Goal: Task Accomplishment & Management: Complete application form

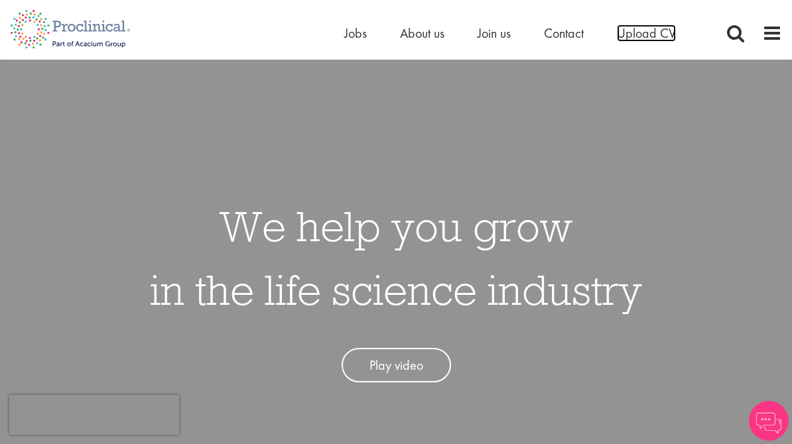
click at [652, 38] on span "Upload CV" at bounding box center [646, 33] width 59 height 17
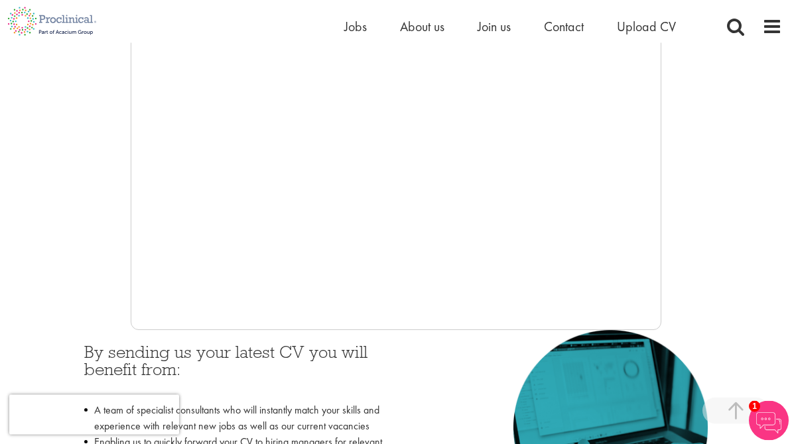
scroll to position [339, 0]
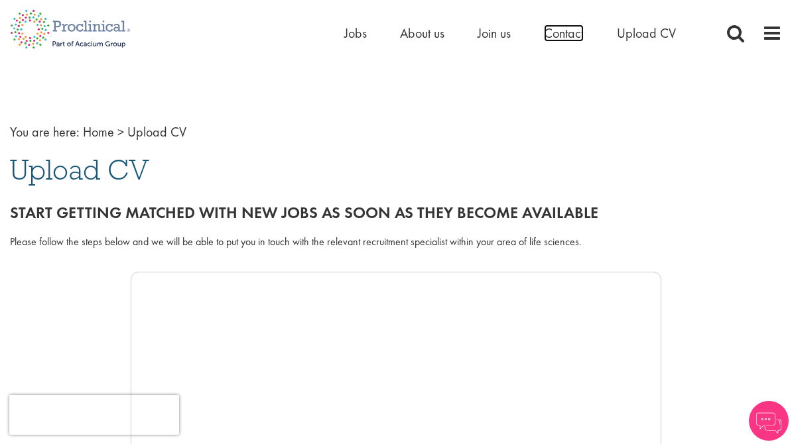
click at [571, 30] on span "Contact" at bounding box center [564, 33] width 40 height 17
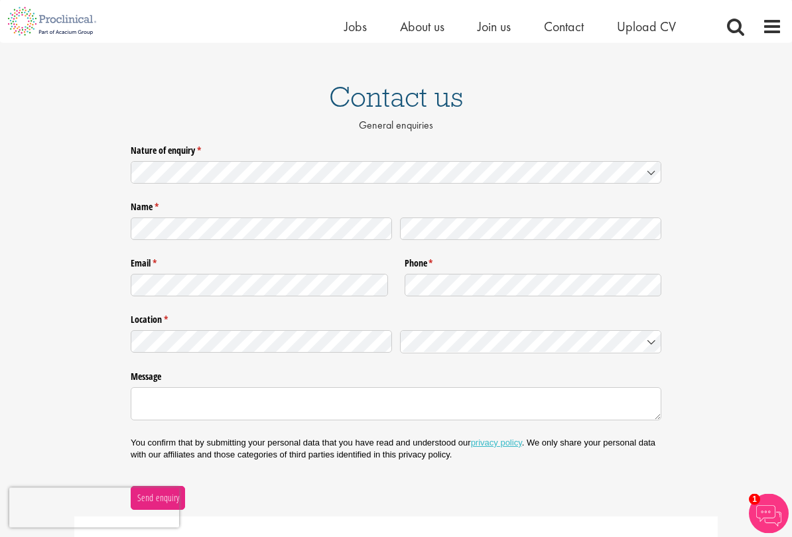
scroll to position [75, 0]
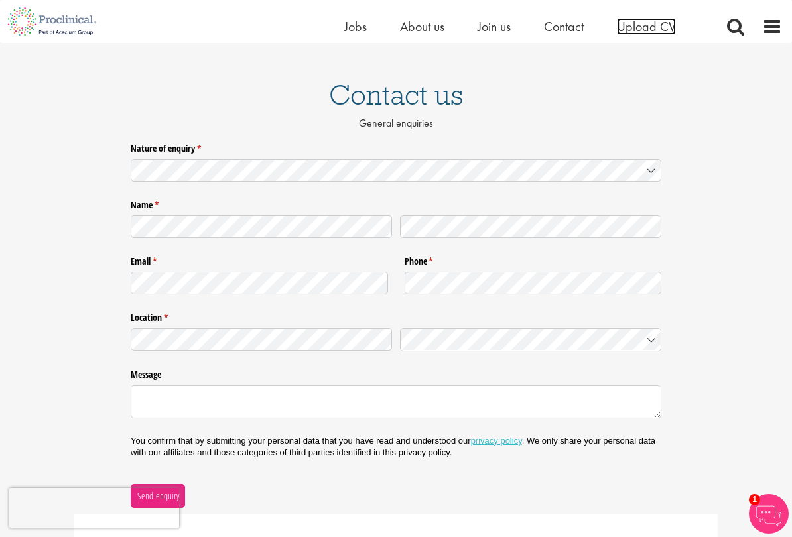
click at [660, 23] on span "Upload CV" at bounding box center [646, 26] width 59 height 17
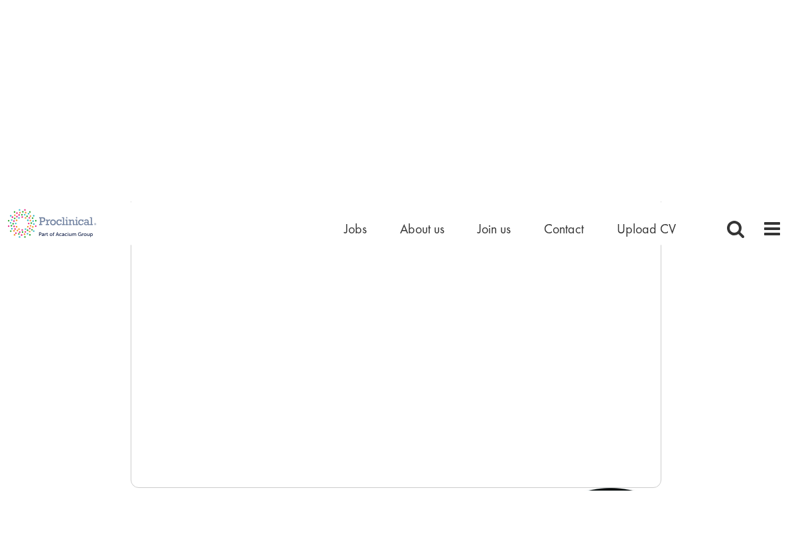
scroll to position [325, 0]
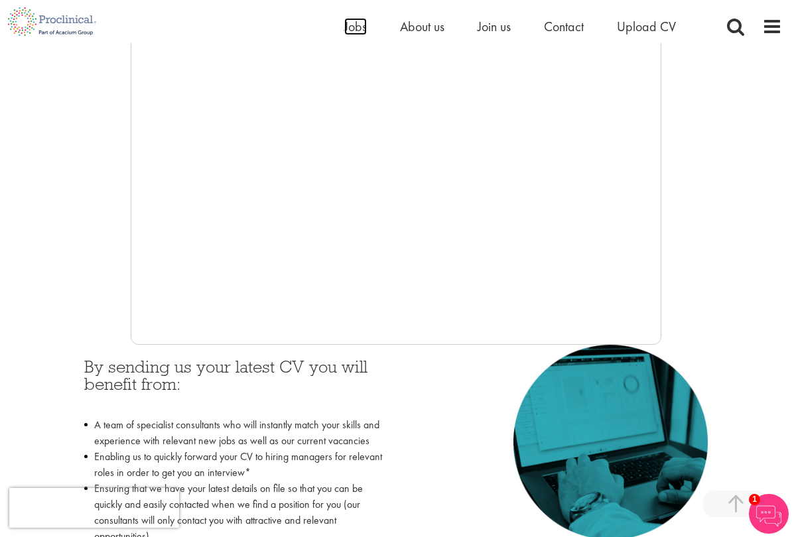
click at [364, 25] on span "Jobs" at bounding box center [355, 26] width 23 height 17
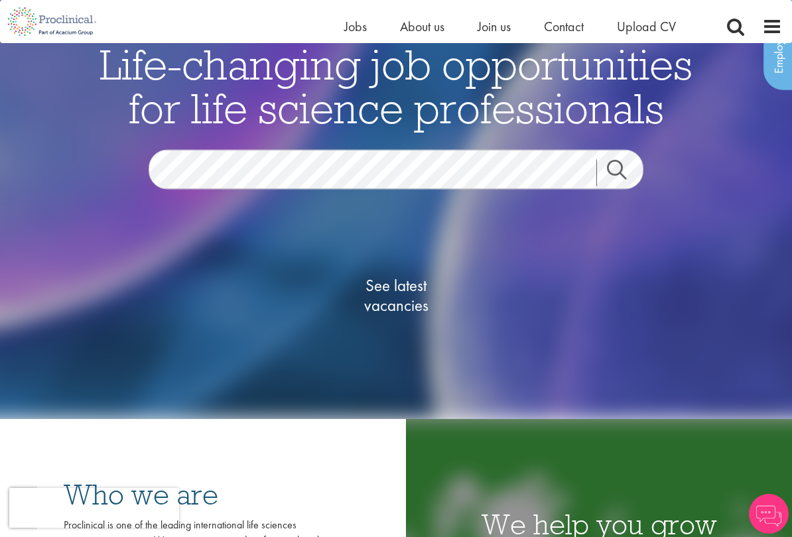
scroll to position [121, 0]
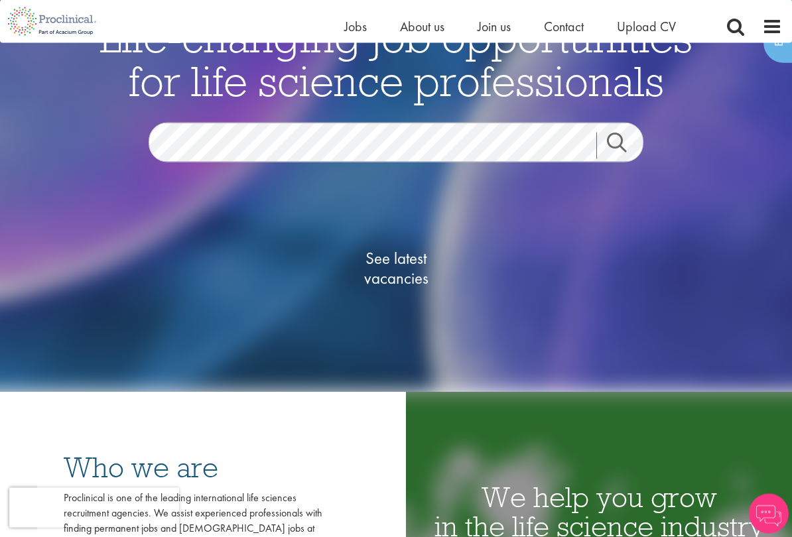
click at [394, 262] on span "See latest vacancies" at bounding box center [396, 269] width 133 height 40
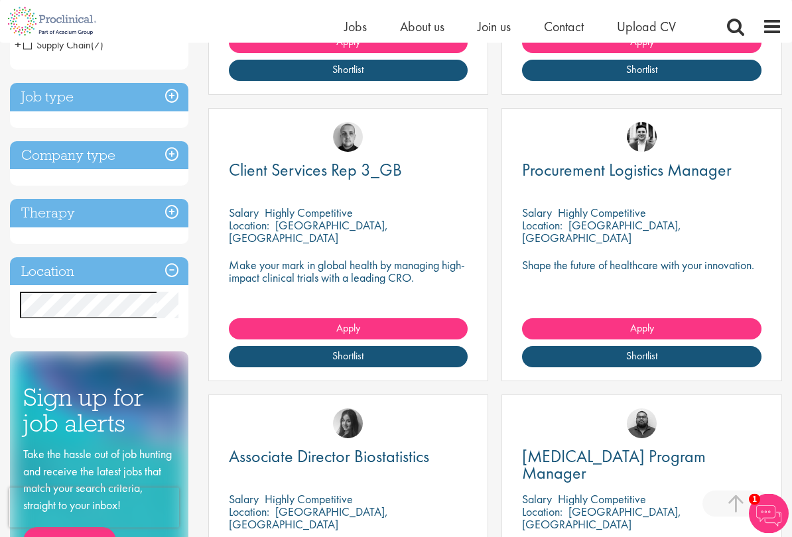
scroll to position [477, 0]
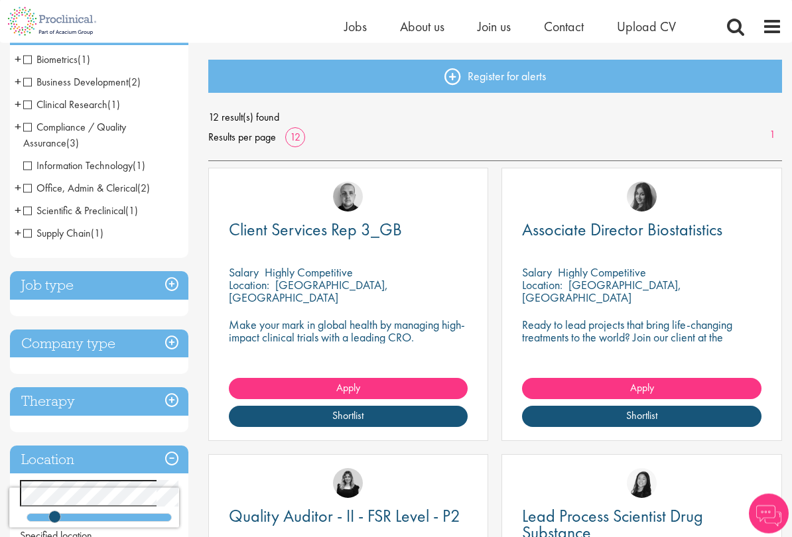
scroll to position [131, 0]
click at [400, 320] on p "Make your mark in global health by managing high-impact clinical trials with a …" at bounding box center [348, 330] width 239 height 25
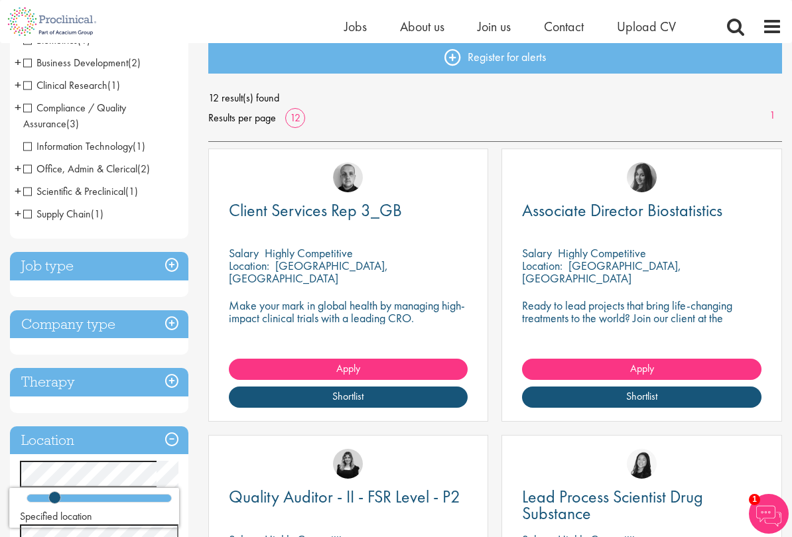
scroll to position [179, 0]
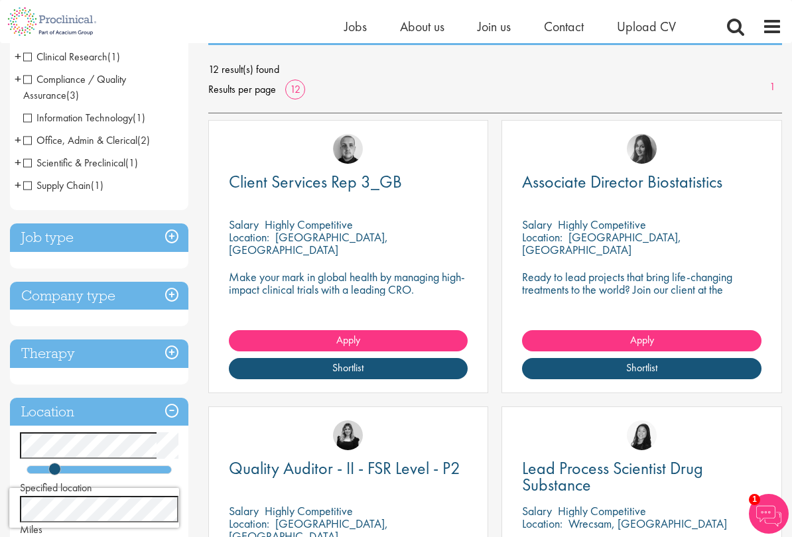
click at [365, 289] on p "Make your mark in global health by managing high-impact clinical trials with a …" at bounding box center [348, 282] width 239 height 25
click at [396, 344] on link "Apply" at bounding box center [348, 340] width 239 height 21
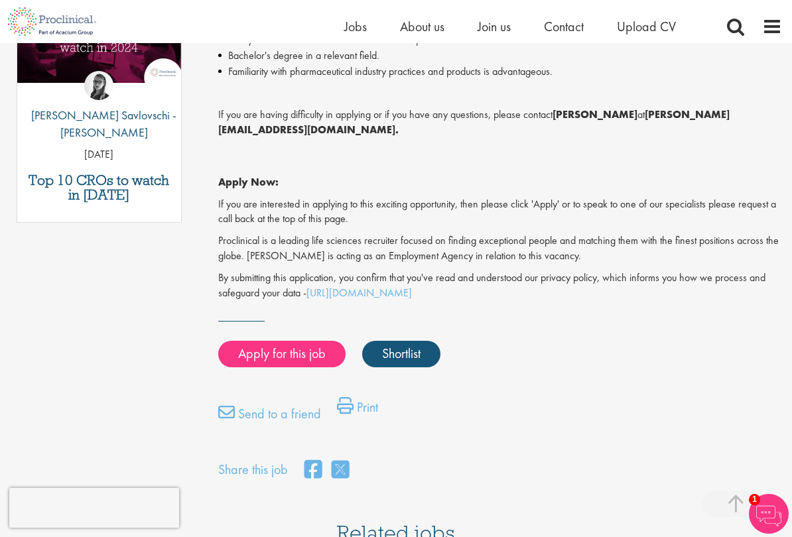
scroll to position [778, 0]
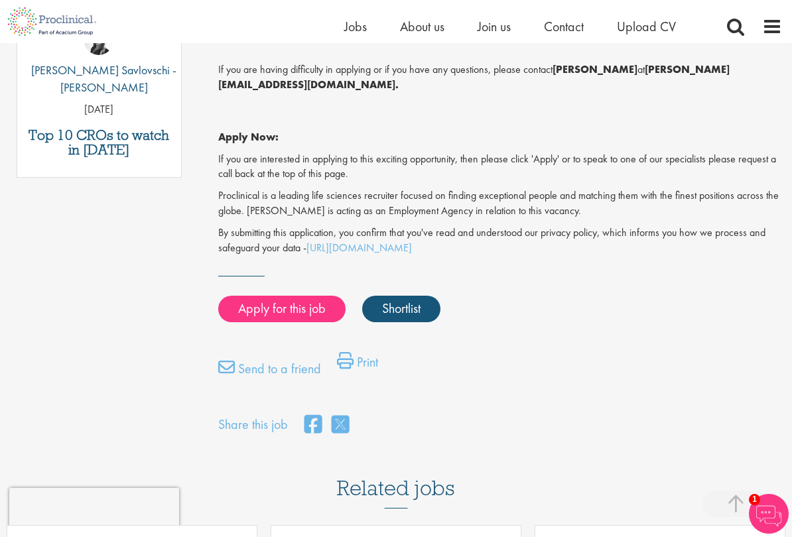
click at [306, 297] on link "Apply for this job" at bounding box center [281, 309] width 127 height 27
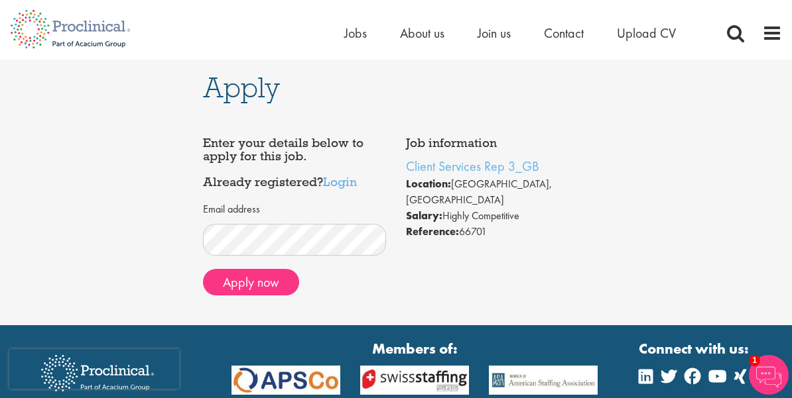
click at [265, 292] on button "Apply now" at bounding box center [251, 282] width 96 height 27
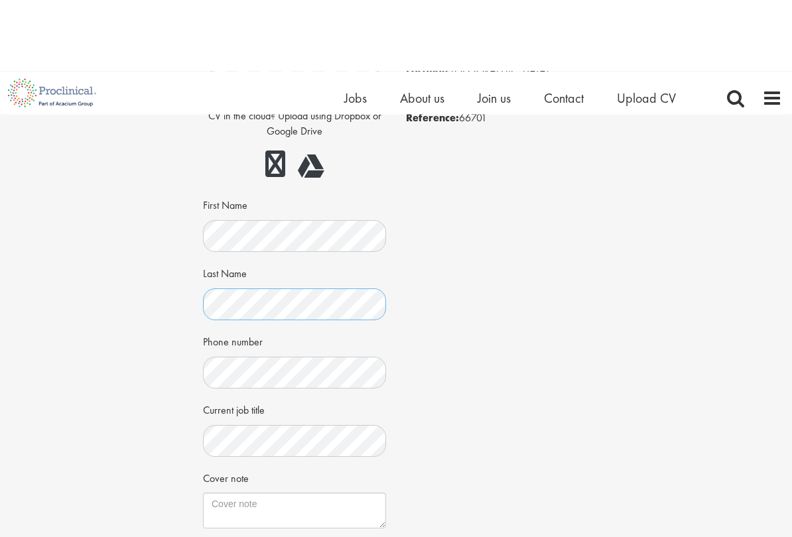
scroll to position [170, 0]
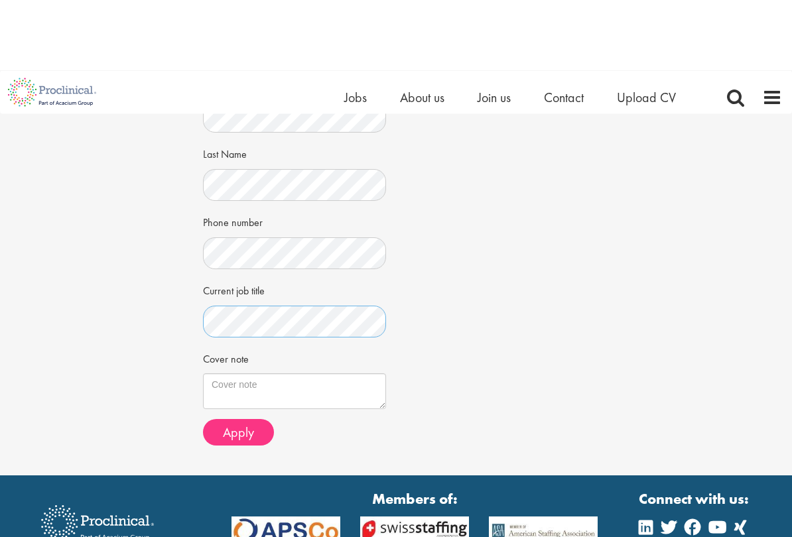
scroll to position [288, 0]
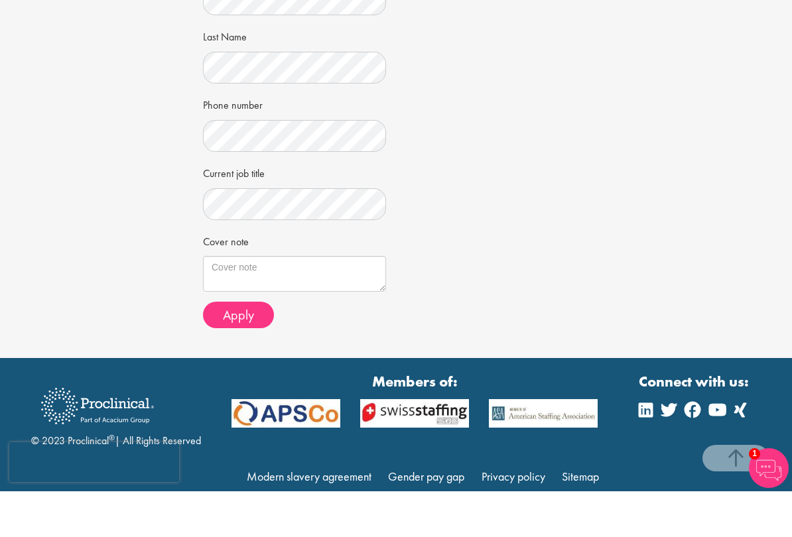
click at [324, 302] on textarea "Cover note" at bounding box center [294, 320] width 183 height 36
click at [251, 352] on span "Apply" at bounding box center [238, 360] width 31 height 17
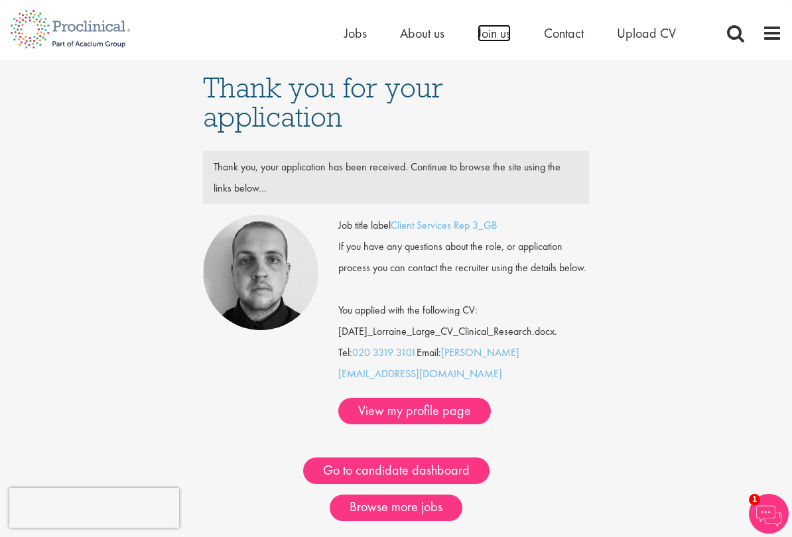
click at [507, 30] on span "Join us" at bounding box center [493, 33] width 33 height 17
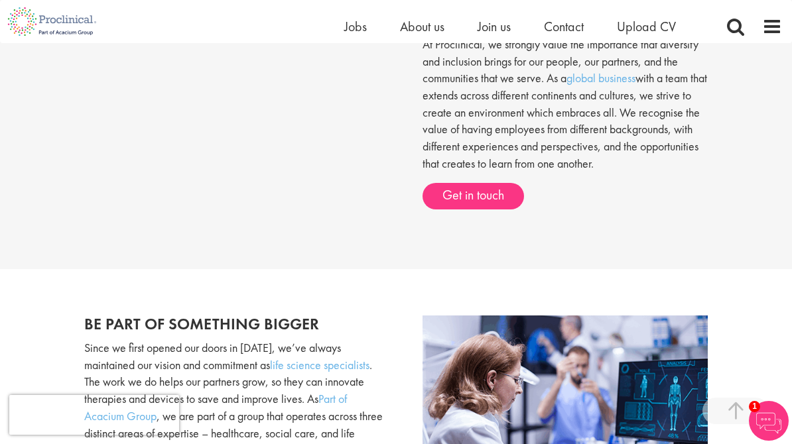
scroll to position [560, 0]
click at [365, 21] on span "Jobs" at bounding box center [355, 26] width 23 height 17
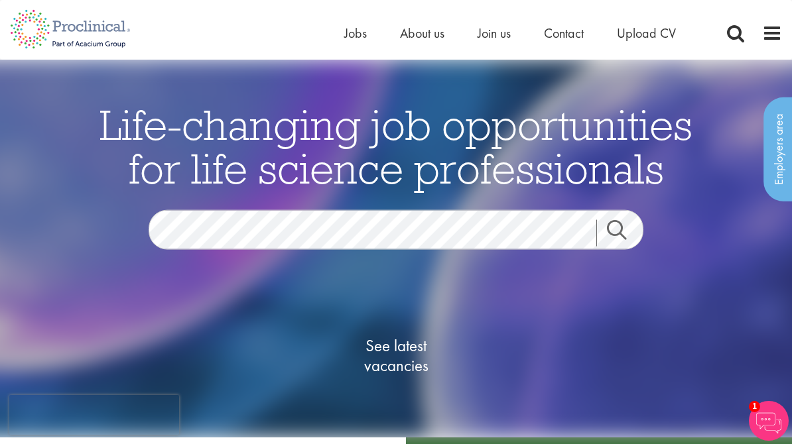
click at [395, 355] on span "See latest vacancies" at bounding box center [396, 355] width 133 height 40
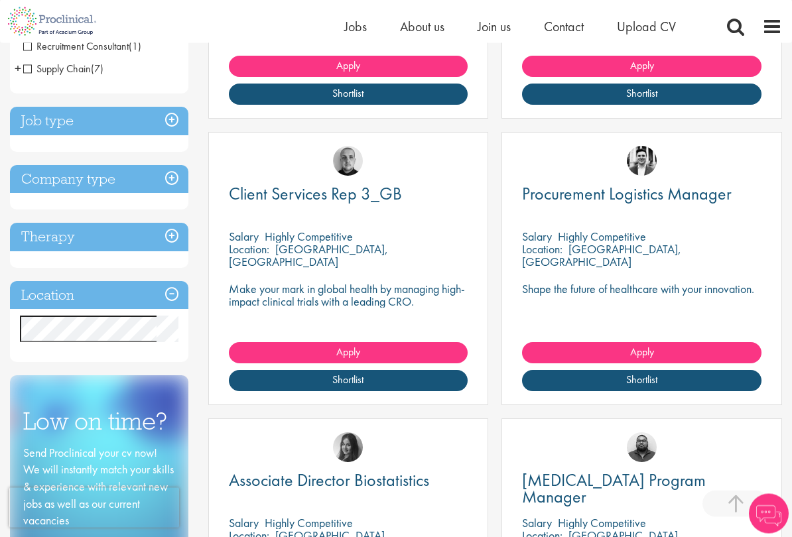
scroll to position [500, 0]
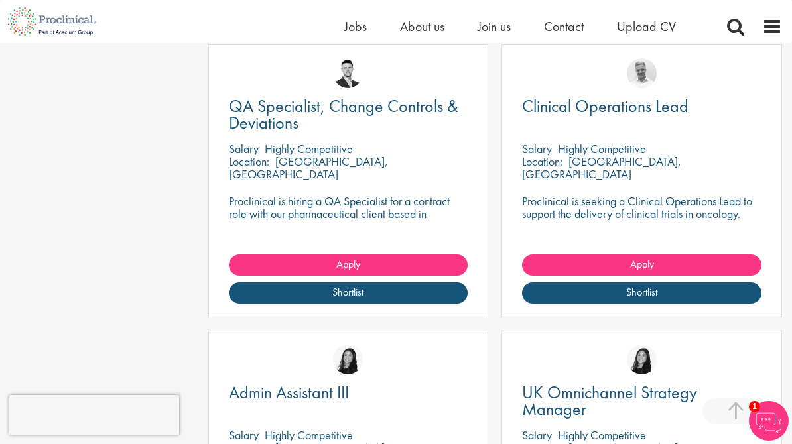
scroll to position [1398, 0]
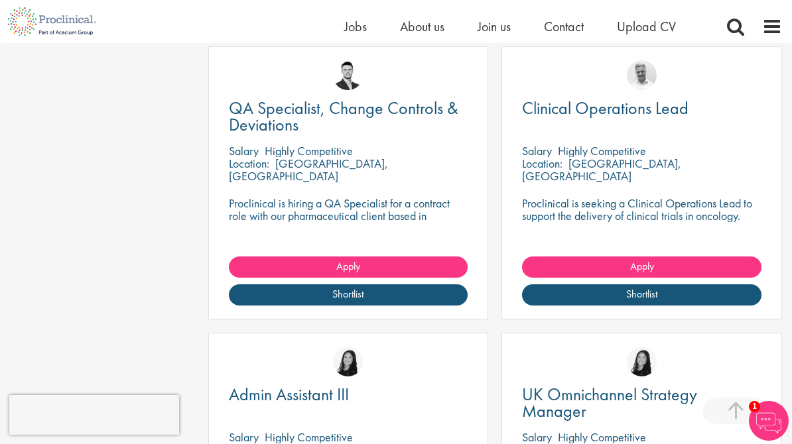
click at [680, 270] on link "Apply" at bounding box center [641, 267] width 239 height 21
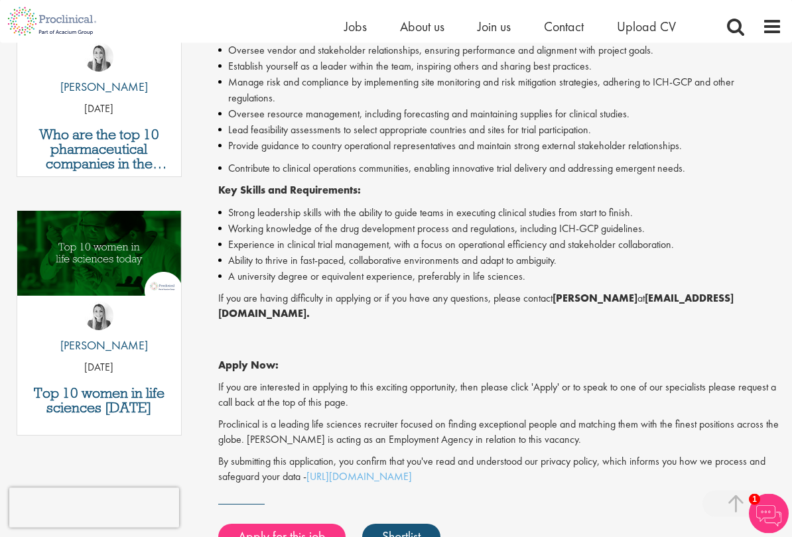
scroll to position [534, 0]
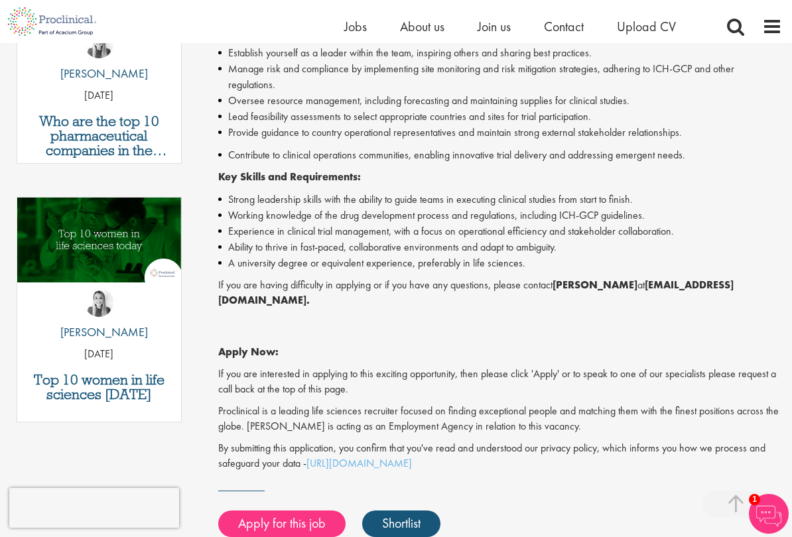
click at [294, 444] on link "Apply for this job" at bounding box center [281, 523] width 127 height 27
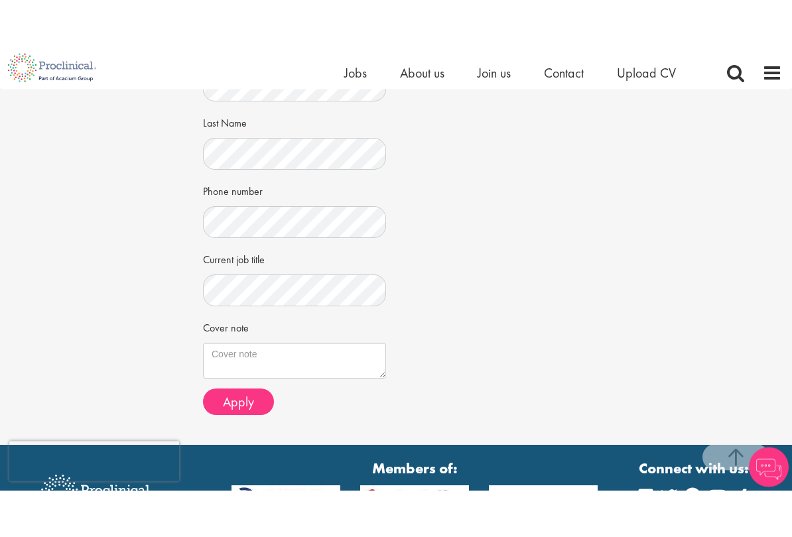
scroll to position [403, 0]
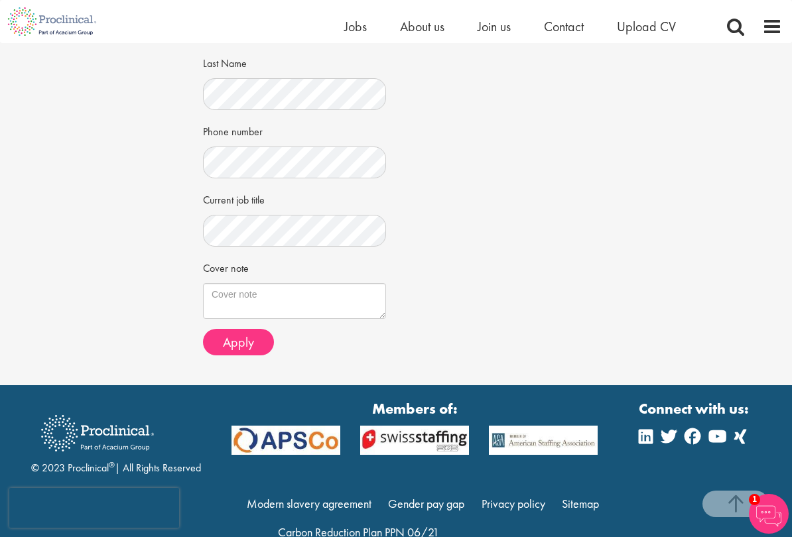
click at [249, 343] on button "Apply" at bounding box center [238, 342] width 71 height 27
click at [249, 339] on span "Apply" at bounding box center [238, 341] width 31 height 17
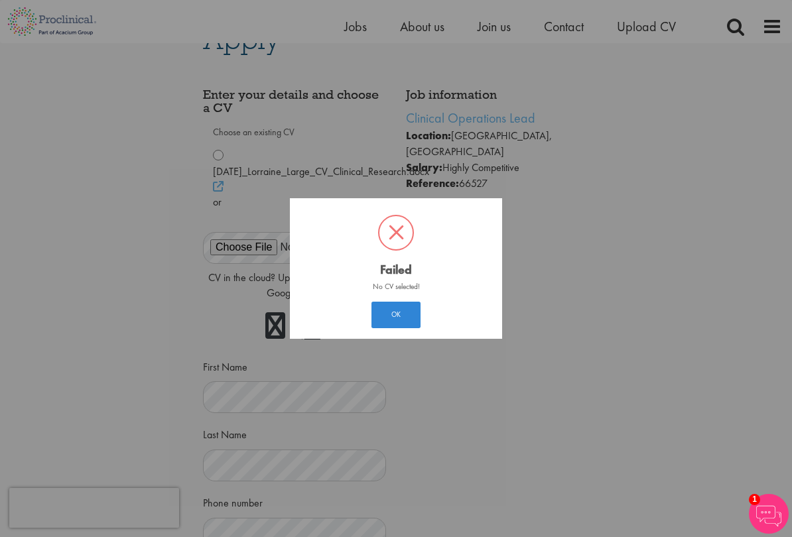
scroll to position [19, 0]
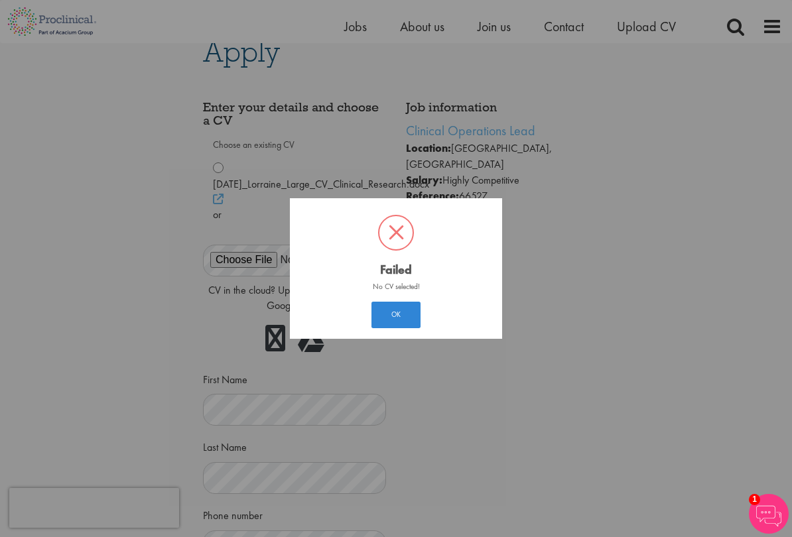
click at [404, 321] on button "OK" at bounding box center [395, 315] width 49 height 27
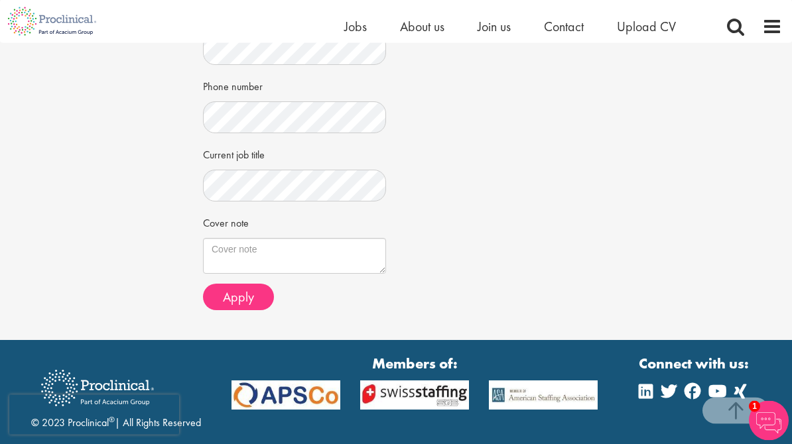
click at [241, 298] on button "Apply" at bounding box center [238, 297] width 71 height 27
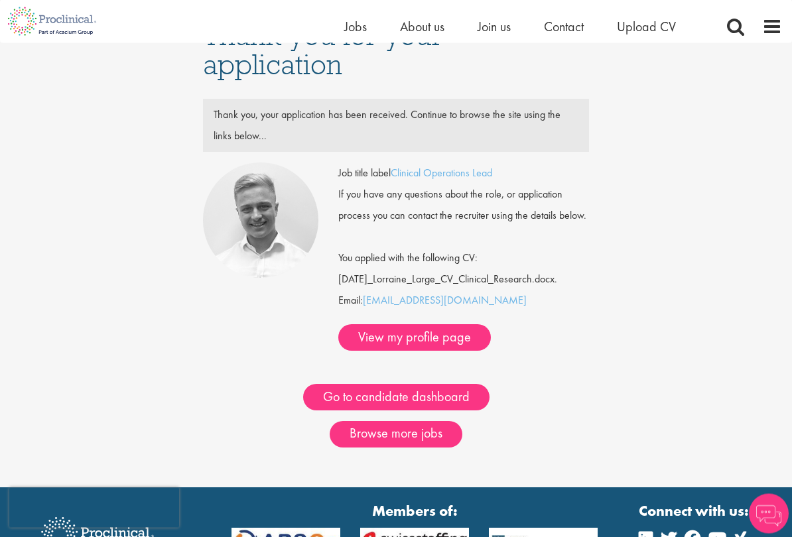
scroll to position [31, 0]
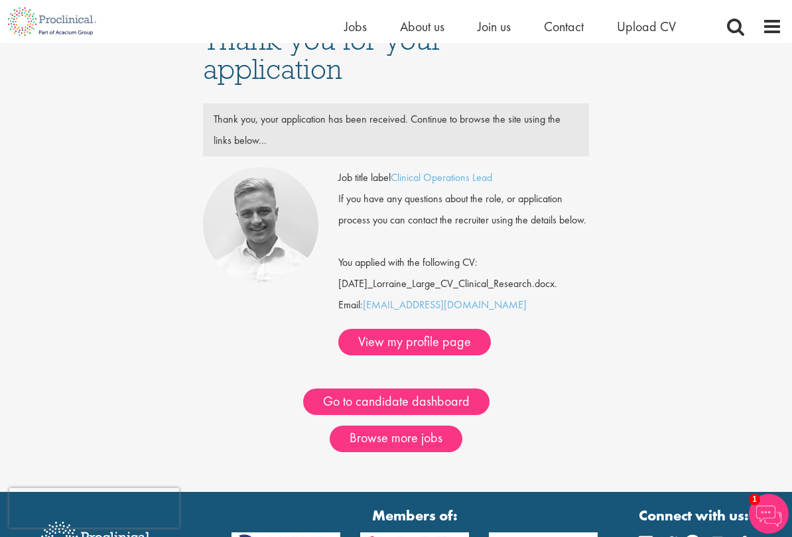
click at [453, 389] on link "Go to candidate dashboard" at bounding box center [396, 402] width 186 height 27
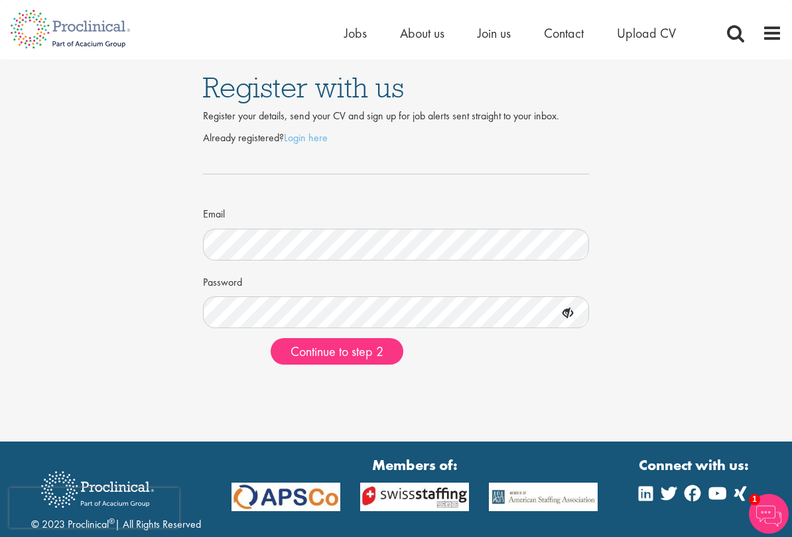
click at [565, 314] on icon at bounding box center [567, 313] width 23 height 23
click at [568, 316] on icon at bounding box center [567, 313] width 23 height 23
click at [355, 351] on span "Continue to step 2" at bounding box center [336, 351] width 93 height 17
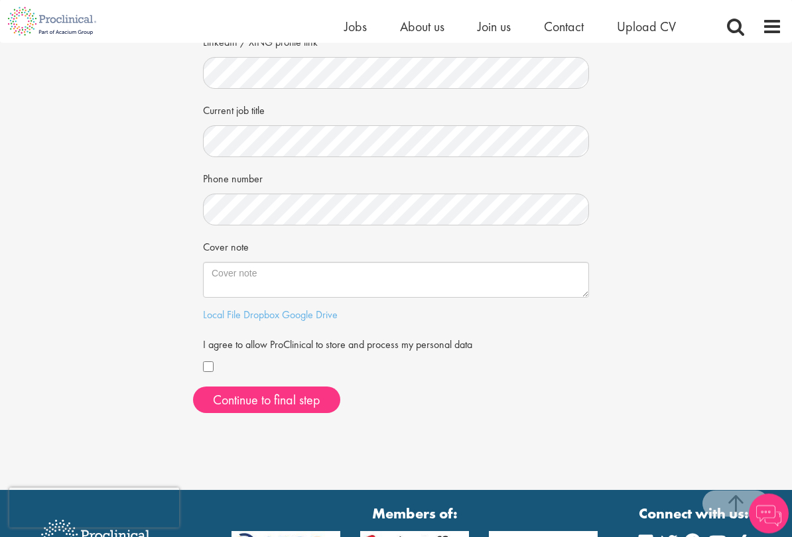
scroll to position [228, 0]
click at [292, 397] on button "Continue to final step" at bounding box center [266, 400] width 147 height 27
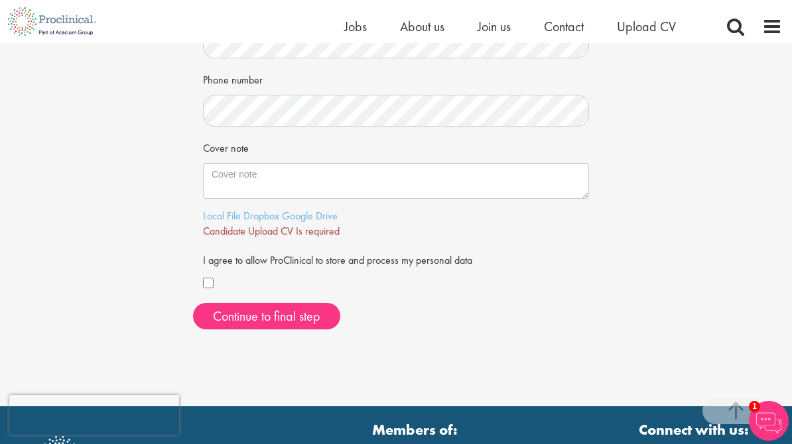
scroll to position [324, 0]
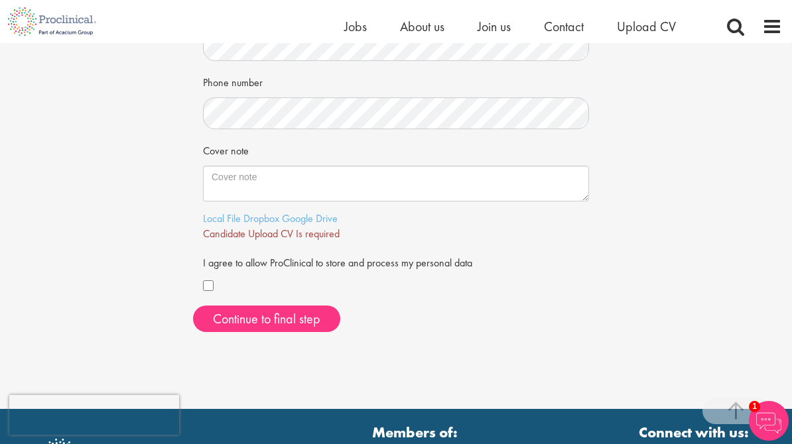
click at [314, 233] on span "Candidate Upload CV Is required" at bounding box center [271, 234] width 137 height 14
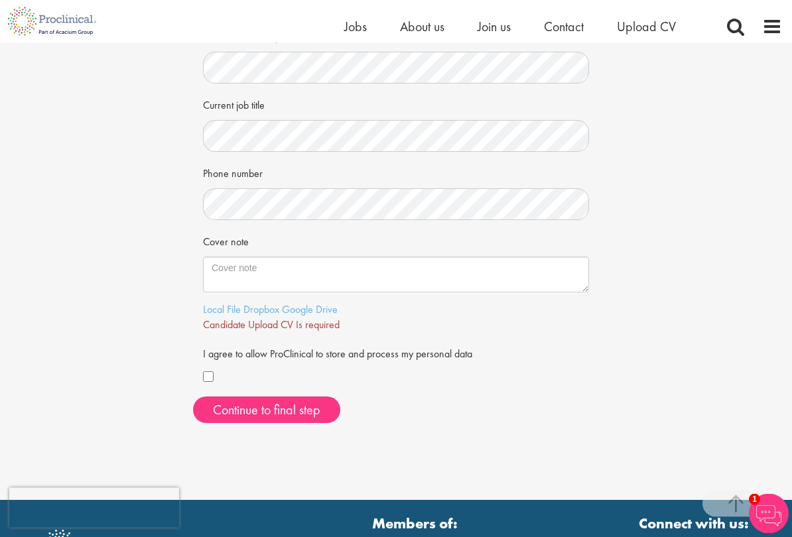
scroll to position [234, 0]
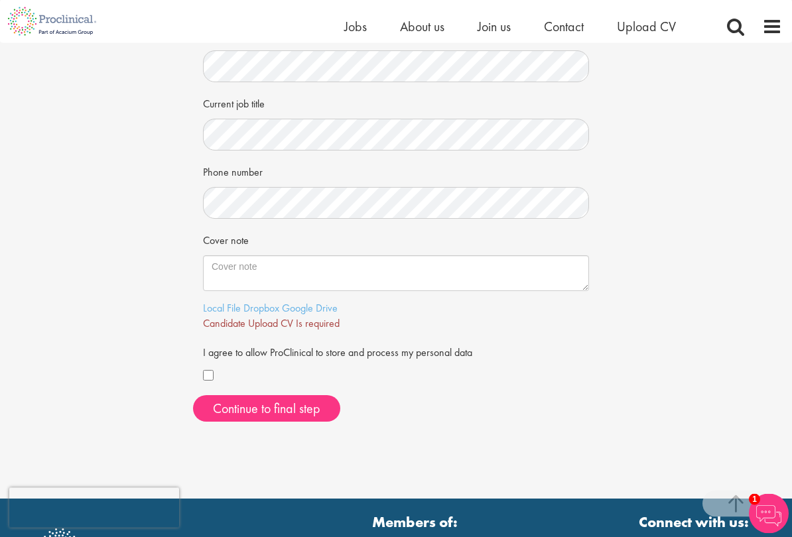
click at [320, 304] on link "Google Drive" at bounding box center [310, 309] width 56 height 14
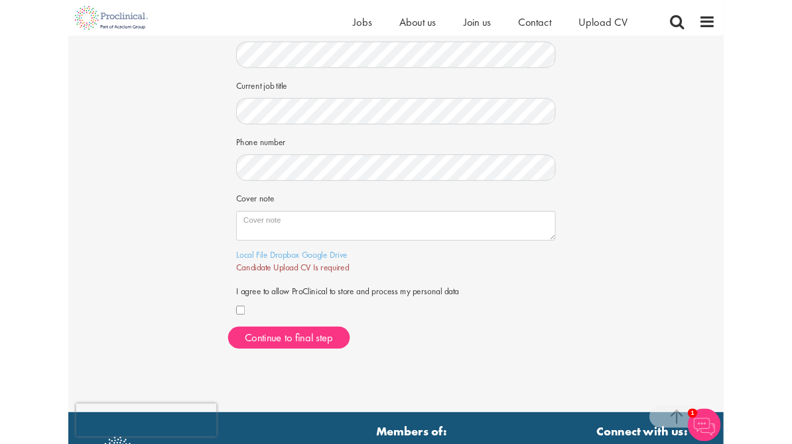
scroll to position [277, 0]
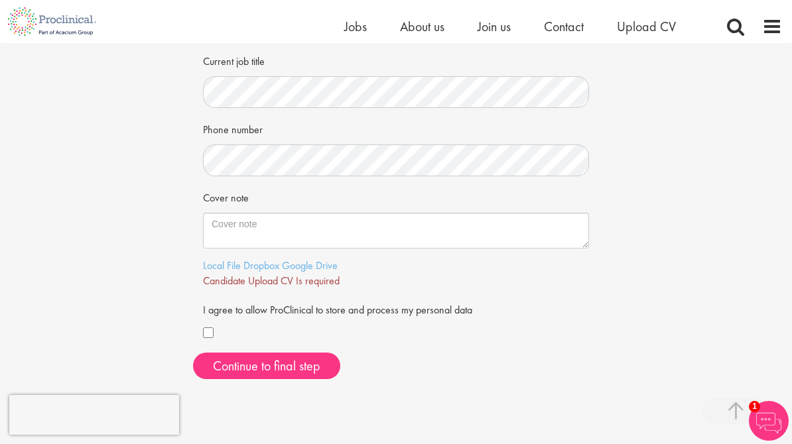
click at [230, 263] on link "Local File" at bounding box center [222, 266] width 38 height 14
click at [220, 262] on link "Local File" at bounding box center [222, 266] width 38 height 14
click at [226, 259] on link "Local File" at bounding box center [222, 266] width 38 height 14
click at [290, 361] on span "Continue to final step" at bounding box center [266, 365] width 107 height 17
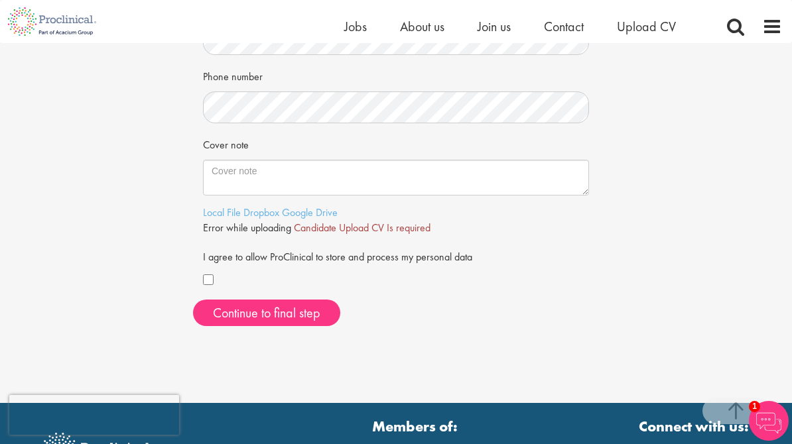
scroll to position [329, 0]
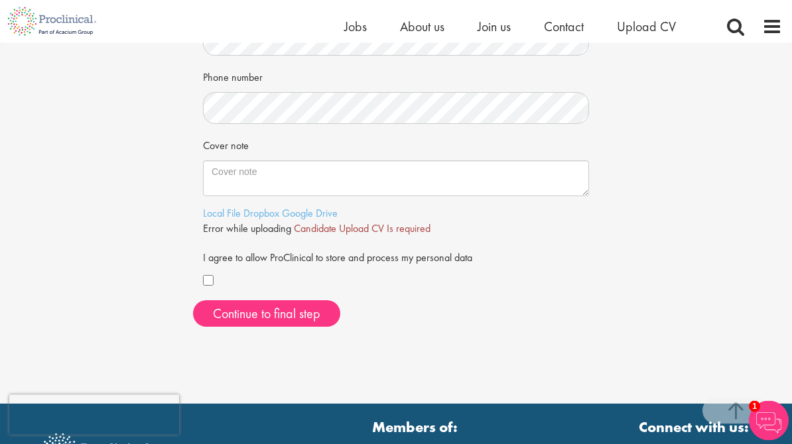
click at [218, 208] on link "Local File" at bounding box center [222, 214] width 38 height 14
click at [267, 206] on link "Dropbox" at bounding box center [261, 213] width 36 height 14
click at [215, 211] on link "Local File" at bounding box center [222, 213] width 38 height 14
click at [310, 305] on span "Continue to final step" at bounding box center [266, 313] width 107 height 17
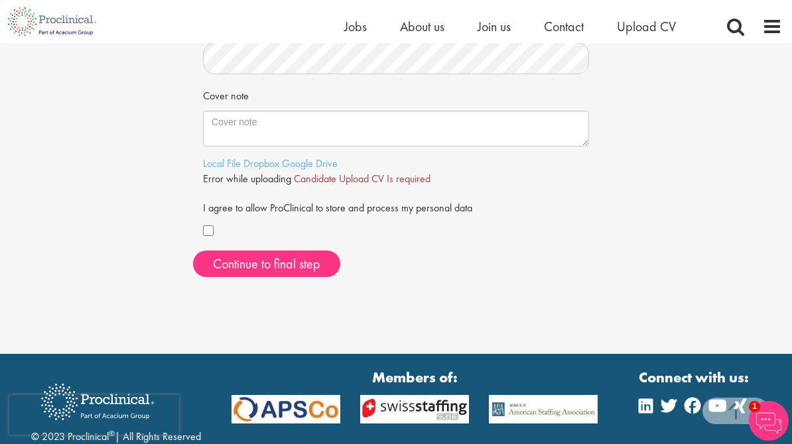
scroll to position [379, 0]
click at [212, 160] on link "Local File" at bounding box center [222, 164] width 38 height 14
click at [355, 172] on span "Candidate Upload CV Is required" at bounding box center [362, 179] width 137 height 14
click at [377, 172] on span "Candidate Upload CV Is required" at bounding box center [362, 179] width 137 height 14
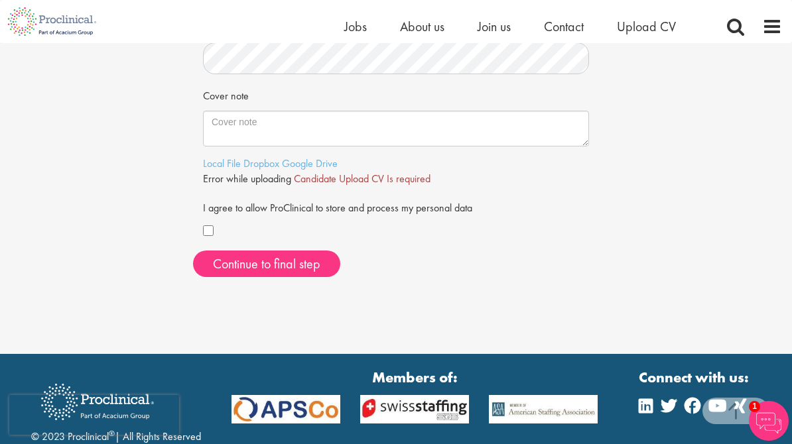
click at [213, 163] on link "Local File" at bounding box center [222, 163] width 38 height 14
click at [285, 257] on span "Continue to final step" at bounding box center [266, 263] width 107 height 17
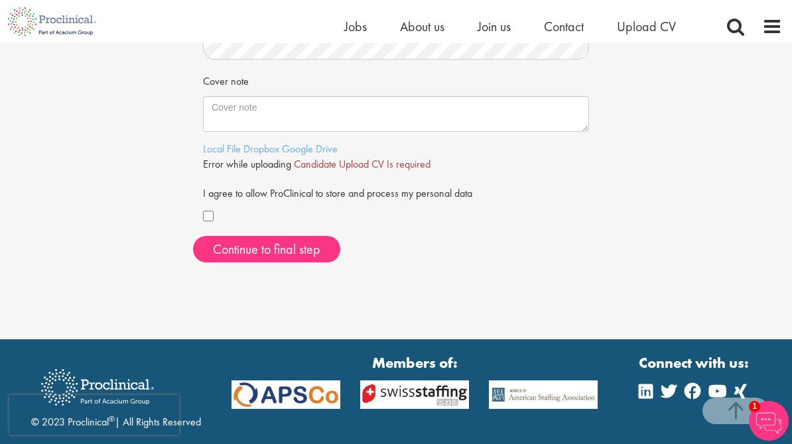
scroll to position [387, 0]
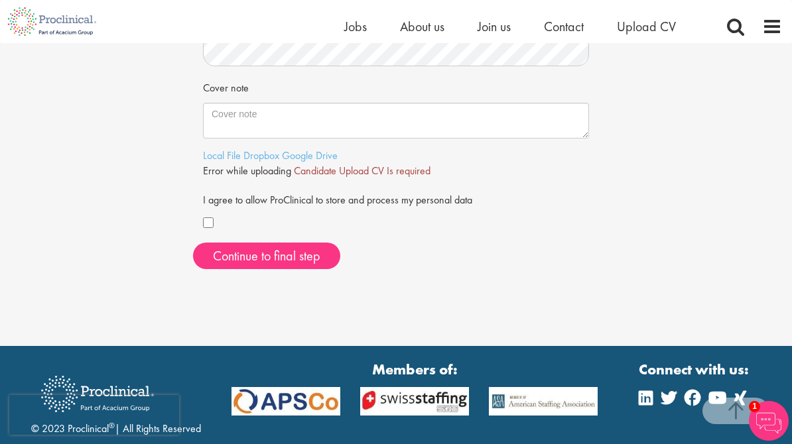
click at [264, 149] on link "Dropbox" at bounding box center [261, 156] width 36 height 14
click at [266, 154] on link "Dropbox" at bounding box center [261, 156] width 36 height 14
click at [300, 247] on span "Continue to final step" at bounding box center [266, 255] width 107 height 17
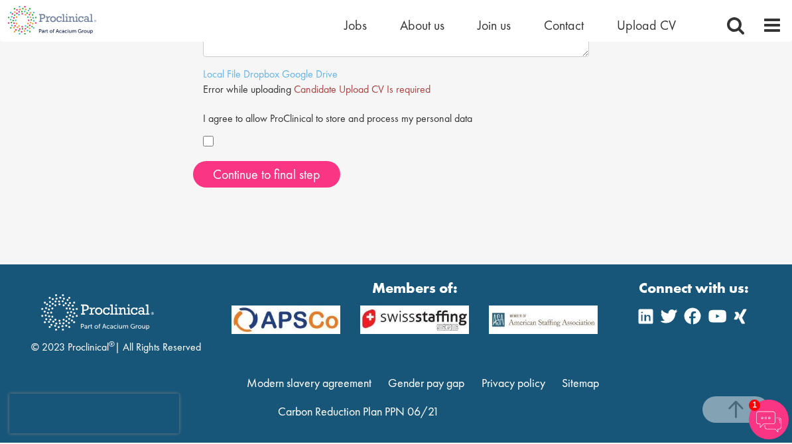
scroll to position [467, 0]
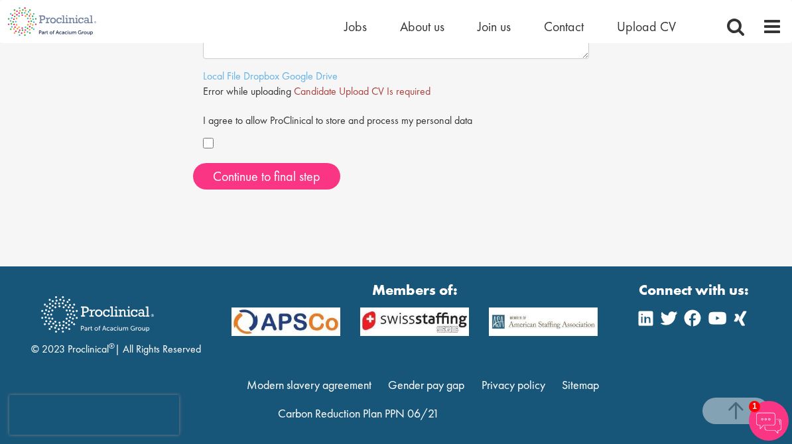
click at [222, 70] on link "Local File" at bounding box center [222, 76] width 38 height 14
click at [357, 85] on link "Here" at bounding box center [346, 91] width 21 height 14
click at [283, 174] on span "Continue to final step" at bounding box center [266, 176] width 107 height 17
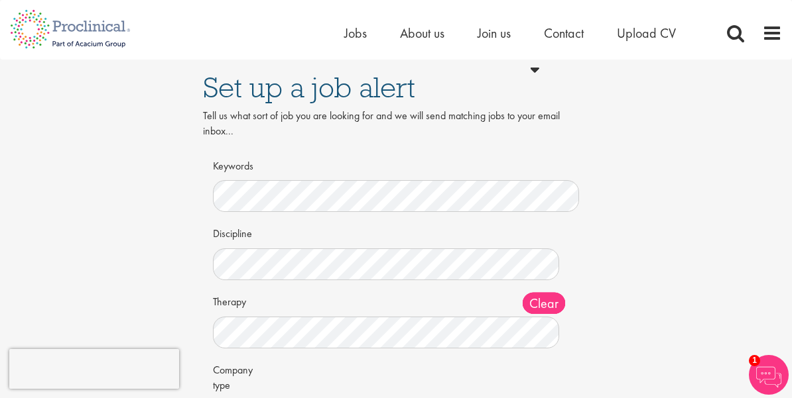
click at [666, 283] on div "Set up a job alert Tell us what sort of job you are looking for and we will sen…" at bounding box center [395, 304] width 811 height 488
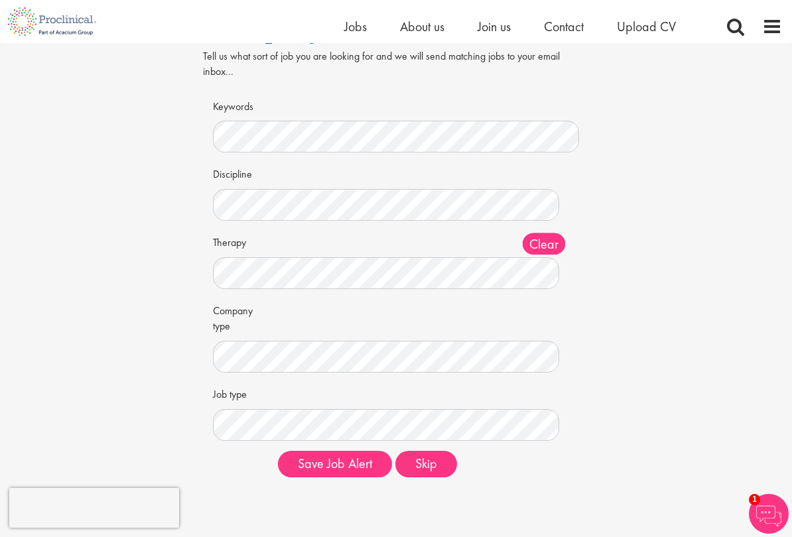
scroll to position [85, 0]
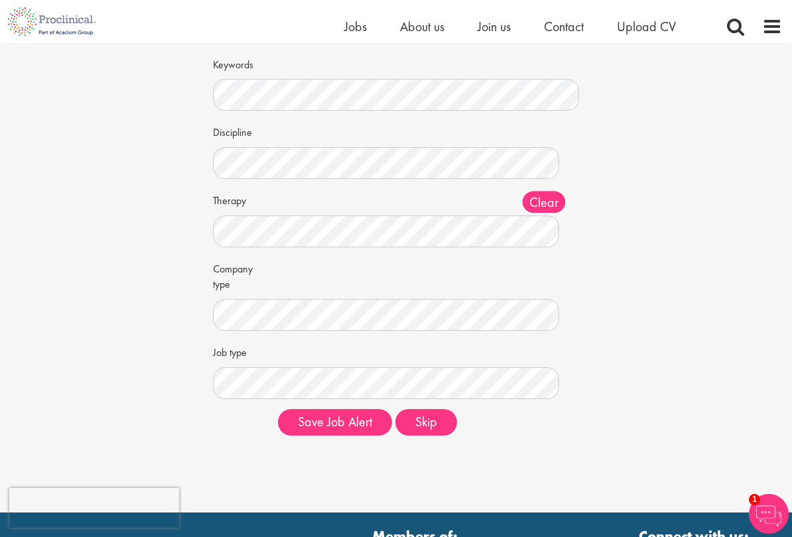
click at [434, 420] on button "Skip" at bounding box center [426, 422] width 62 height 27
